Goal: Use online tool/utility: Utilize a website feature to perform a specific function

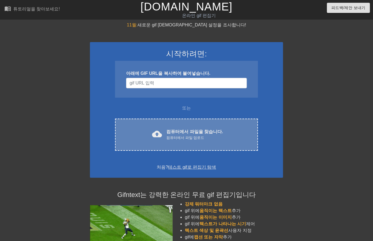
click at [198, 136] on div "컴퓨터에서 파일 업로드" at bounding box center [194, 138] width 56 height 6
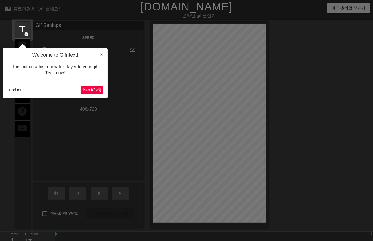
scroll to position [13, 0]
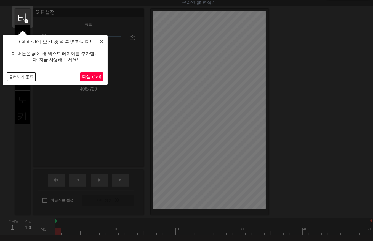
click at [15, 77] on button "둘러보기 종료" at bounding box center [21, 77] width 29 height 8
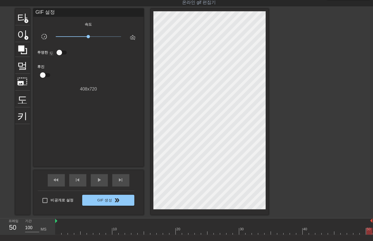
drag, startPoint x: 58, startPoint y: 231, endPoint x: 372, endPoint y: 205, distance: 315.0
click at [372, 206] on html "menu_book 튜토리얼을 찾아보세요! [DOMAIN_NAME] 온라인 gif 편집기 피드백/제안 보내기 타이틀 add_circle 이미지 …" at bounding box center [186, 130] width 373 height 287
drag, startPoint x: 368, startPoint y: 230, endPoint x: 189, endPoint y: 221, distance: 180.0
click at [188, 221] on div "10 20 30 40 50" at bounding box center [213, 227] width 317 height 16
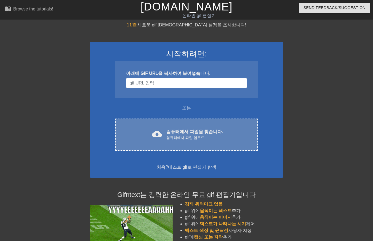
scroll to position [13, 0]
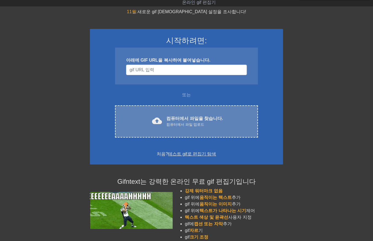
click at [205, 116] on font "컴퓨터에서 파일을 찾습니다." at bounding box center [194, 118] width 56 height 5
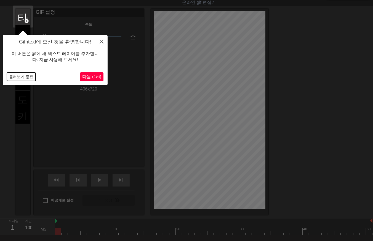
click at [9, 77] on button "둘러보기 종료" at bounding box center [21, 77] width 29 height 8
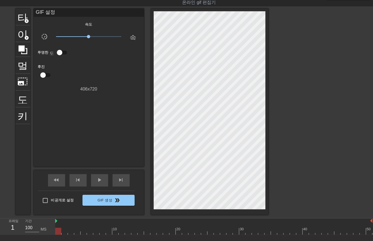
drag, startPoint x: 58, startPoint y: 233, endPoint x: 17, endPoint y: 230, distance: 40.9
click at [23, 233] on div "프레임 1 기간 100 MS 10 20 30 40 50" at bounding box center [186, 227] width 373 height 17
click at [64, 231] on div at bounding box center [213, 231] width 317 height 7
drag, startPoint x: 71, startPoint y: 230, endPoint x: 76, endPoint y: 232, distance: 5.5
click at [72, 232] on div at bounding box center [213, 231] width 317 height 7
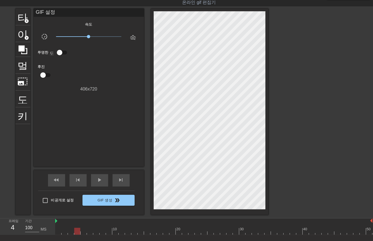
drag, startPoint x: 77, startPoint y: 232, endPoint x: 80, endPoint y: 230, distance: 4.1
click at [77, 232] on div at bounding box center [213, 231] width 317 height 7
click at [83, 230] on div at bounding box center [213, 231] width 317 height 7
drag, startPoint x: 89, startPoint y: 232, endPoint x: 96, endPoint y: 233, distance: 6.8
click at [89, 232] on div at bounding box center [213, 231] width 317 height 7
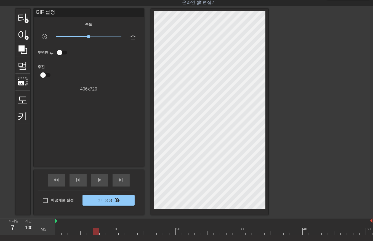
click at [96, 232] on div at bounding box center [213, 231] width 317 height 7
drag, startPoint x: 101, startPoint y: 233, endPoint x: 105, endPoint y: 232, distance: 3.6
click at [101, 233] on div at bounding box center [213, 231] width 317 height 7
click at [109, 232] on div at bounding box center [213, 231] width 317 height 7
drag, startPoint x: 115, startPoint y: 232, endPoint x: 117, endPoint y: 234, distance: 2.9
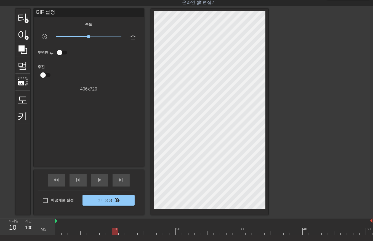
click at [114, 234] on div at bounding box center [213, 231] width 317 height 7
drag, startPoint x: 122, startPoint y: 231, endPoint x: 128, endPoint y: 232, distance: 6.4
click at [122, 232] on div at bounding box center [213, 231] width 317 height 7
drag, startPoint x: 127, startPoint y: 231, endPoint x: 130, endPoint y: 233, distance: 3.3
click at [128, 233] on div at bounding box center [213, 231] width 317 height 7
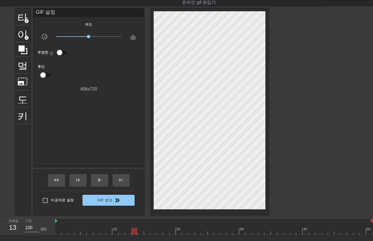
click at [133, 232] on div at bounding box center [213, 231] width 317 height 7
click at [141, 233] on div at bounding box center [213, 231] width 317 height 7
click at [147, 232] on div at bounding box center [213, 231] width 317 height 7
click at [153, 233] on div at bounding box center [213, 231] width 317 height 7
drag, startPoint x: 159, startPoint y: 233, endPoint x: 164, endPoint y: 233, distance: 5.0
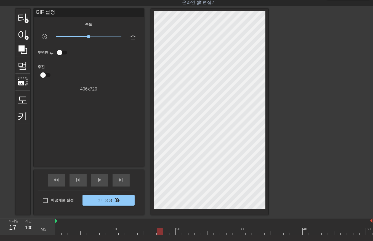
click at [159, 234] on div at bounding box center [213, 231] width 317 height 7
click at [166, 232] on div at bounding box center [213, 231] width 317 height 7
drag, startPoint x: 170, startPoint y: 232, endPoint x: 173, endPoint y: 233, distance: 3.0
click at [171, 232] on div at bounding box center [213, 231] width 317 height 7
drag, startPoint x: 178, startPoint y: 233, endPoint x: 181, endPoint y: 233, distance: 2.8
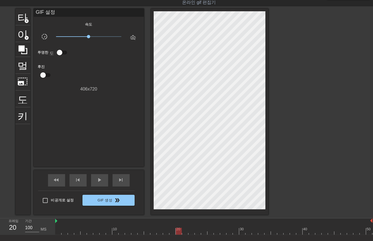
click at [179, 233] on div at bounding box center [213, 231] width 317 height 7
click at [185, 233] on div at bounding box center [213, 231] width 317 height 7
drag, startPoint x: 190, startPoint y: 232, endPoint x: 194, endPoint y: 233, distance: 3.6
click at [190, 232] on div at bounding box center [213, 231] width 317 height 7
drag, startPoint x: 197, startPoint y: 231, endPoint x: 200, endPoint y: 232, distance: 3.6
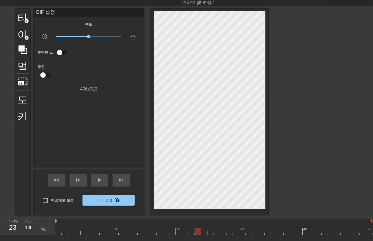
click at [197, 232] on div at bounding box center [213, 231] width 317 height 7
drag, startPoint x: 203, startPoint y: 232, endPoint x: 207, endPoint y: 233, distance: 4.1
click at [203, 232] on div at bounding box center [213, 231] width 317 height 7
drag, startPoint x: 210, startPoint y: 230, endPoint x: 214, endPoint y: 232, distance: 4.0
click at [212, 232] on div at bounding box center [213, 231] width 317 height 7
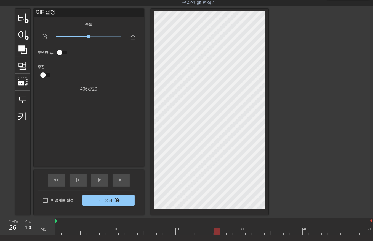
drag, startPoint x: 216, startPoint y: 231, endPoint x: 224, endPoint y: 232, distance: 8.1
click at [216, 232] on div at bounding box center [213, 231] width 317 height 7
click at [224, 233] on div at bounding box center [213, 231] width 317 height 7
click at [228, 233] on div at bounding box center [213, 231] width 317 height 7
click at [236, 230] on div at bounding box center [213, 231] width 317 height 7
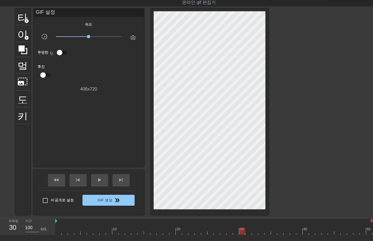
drag, startPoint x: 241, startPoint y: 232, endPoint x: 243, endPoint y: 233, distance: 3.0
click at [242, 233] on div at bounding box center [213, 231] width 317 height 7
click at [247, 232] on div at bounding box center [213, 231] width 317 height 7
click at [254, 232] on div at bounding box center [213, 231] width 317 height 7
click at [262, 233] on div at bounding box center [213, 231] width 317 height 7
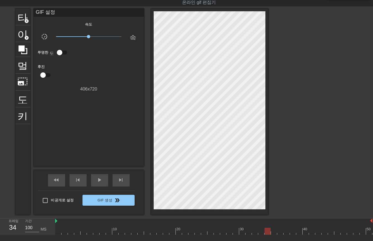
drag, startPoint x: 268, startPoint y: 231, endPoint x: 271, endPoint y: 234, distance: 4.1
click at [268, 233] on div at bounding box center [213, 231] width 317 height 7
click at [273, 232] on div at bounding box center [213, 231] width 317 height 7
drag, startPoint x: 280, startPoint y: 232, endPoint x: 283, endPoint y: 235, distance: 4.7
click at [280, 234] on div at bounding box center [213, 231] width 317 height 7
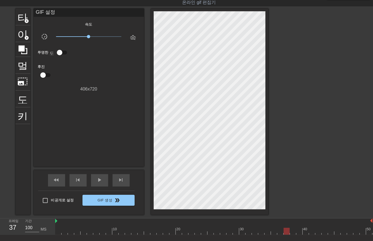
drag, startPoint x: 287, startPoint y: 231, endPoint x: 290, endPoint y: 233, distance: 3.6
click at [287, 232] on div at bounding box center [213, 231] width 317 height 7
click at [292, 233] on div at bounding box center [213, 231] width 317 height 7
click at [299, 232] on div at bounding box center [213, 231] width 317 height 7
drag, startPoint x: 304, startPoint y: 231, endPoint x: 305, endPoint y: 234, distance: 2.8
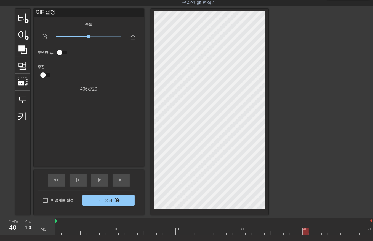
click at [305, 234] on div at bounding box center [213, 231] width 317 height 7
click at [312, 233] on div at bounding box center [213, 231] width 317 height 7
drag, startPoint x: 320, startPoint y: 231, endPoint x: 319, endPoint y: 235, distance: 3.9
click at [319, 235] on div at bounding box center [213, 231] width 317 height 7
drag, startPoint x: 326, startPoint y: 230, endPoint x: 324, endPoint y: 234, distance: 3.9
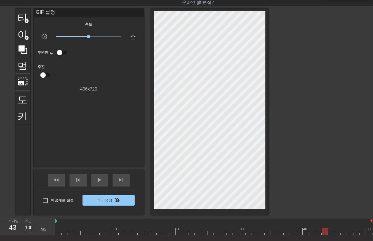
click at [324, 234] on div at bounding box center [213, 231] width 317 height 7
click at [330, 232] on div at bounding box center [213, 231] width 317 height 7
click at [337, 232] on div at bounding box center [213, 231] width 317 height 7
drag, startPoint x: 343, startPoint y: 232, endPoint x: 346, endPoint y: 233, distance: 2.8
click at [343, 233] on div at bounding box center [213, 231] width 317 height 7
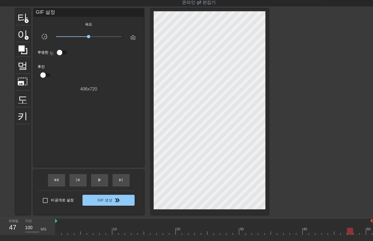
click at [349, 233] on div at bounding box center [213, 231] width 317 height 7
click at [354, 233] on div at bounding box center [213, 231] width 317 height 7
click at [359, 232] on div at bounding box center [213, 231] width 317 height 7
click at [367, 232] on div at bounding box center [213, 231] width 317 height 7
